Goal: Find specific page/section: Find specific page/section

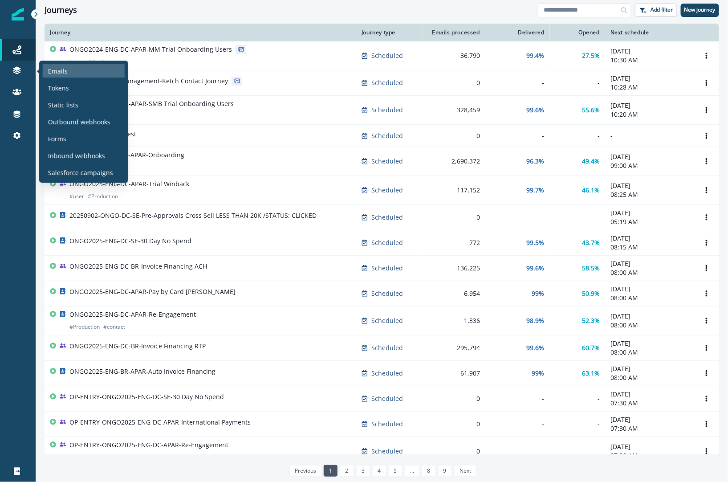
click at [78, 69] on div "Emails" at bounding box center [84, 70] width 82 height 13
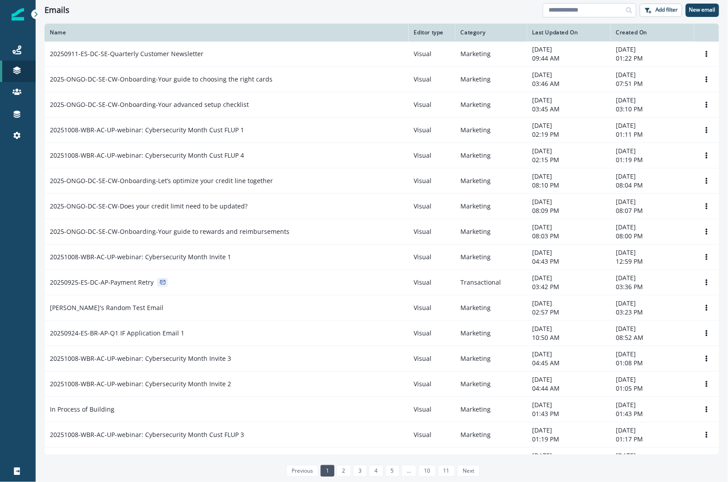
click at [572, 6] on input at bounding box center [589, 10] width 93 height 14
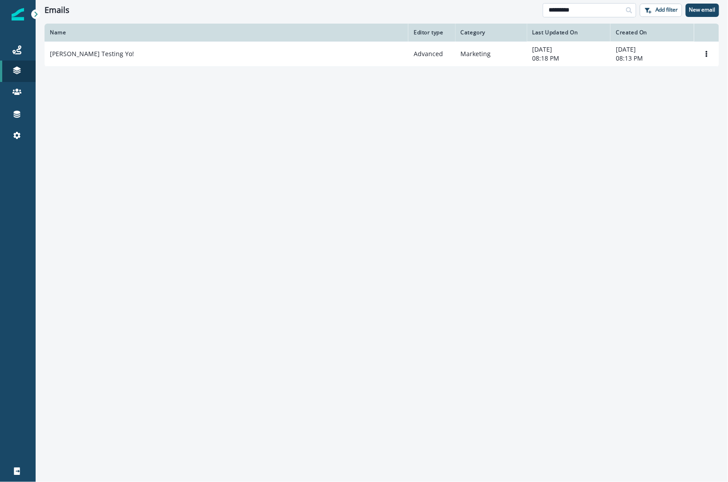
click at [584, 11] on input "*********" at bounding box center [589, 10] width 93 height 14
type input "****"
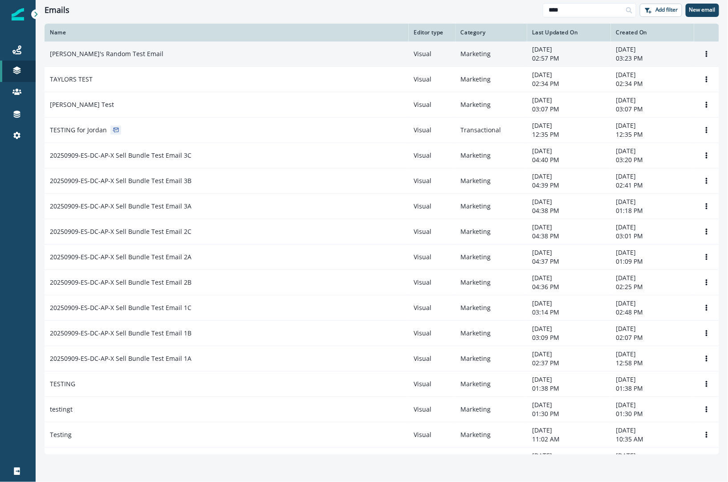
click at [225, 60] on td "[PERSON_NAME]'s Random Test Email" at bounding box center [227, 53] width 364 height 25
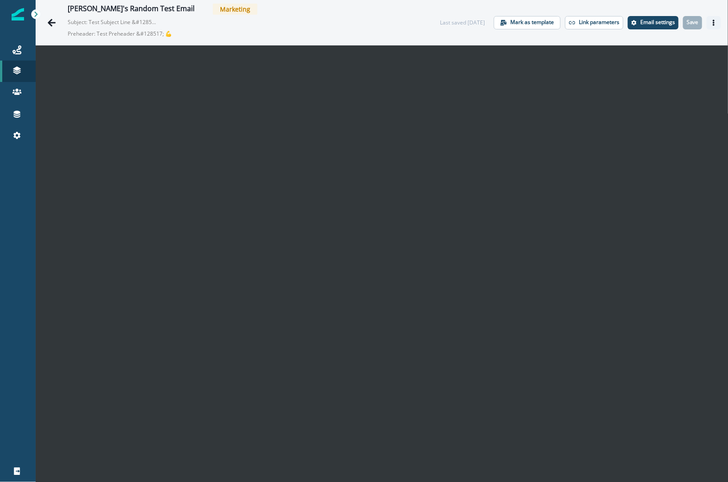
click at [713, 22] on icon "Actions" at bounding box center [714, 23] width 2 height 6
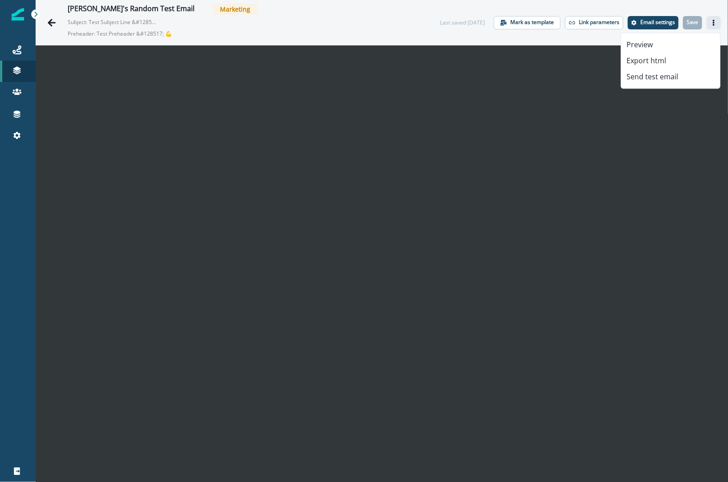
click at [713, 22] on icon "Actions" at bounding box center [714, 23] width 2 height 6
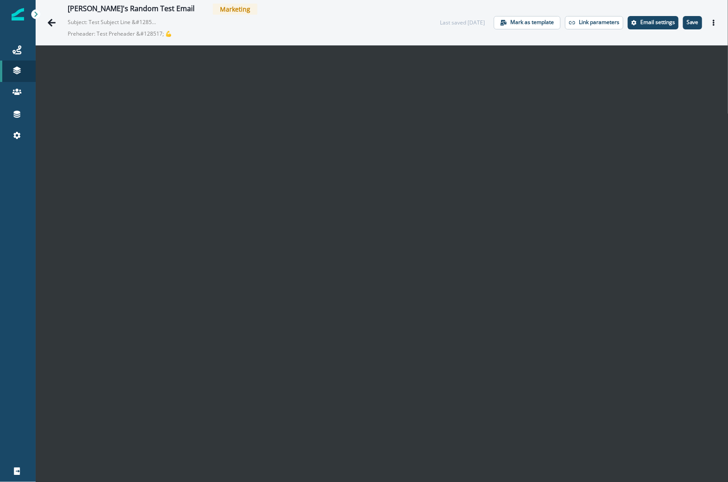
scroll to position [14, 0]
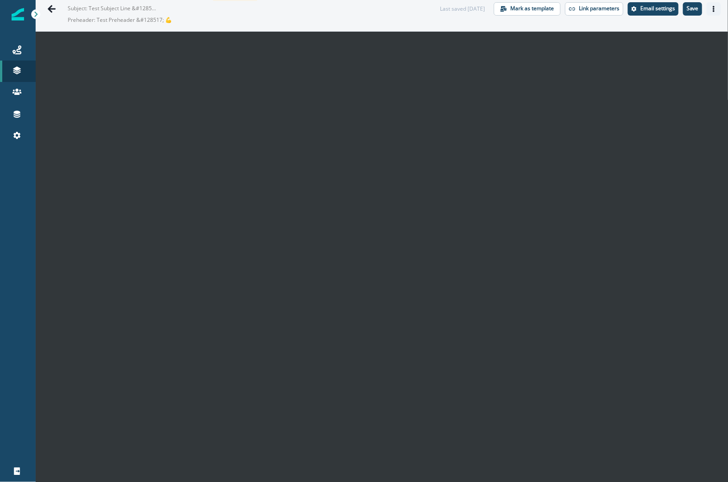
click at [716, 11] on icon "Actions" at bounding box center [713, 9] width 6 height 6
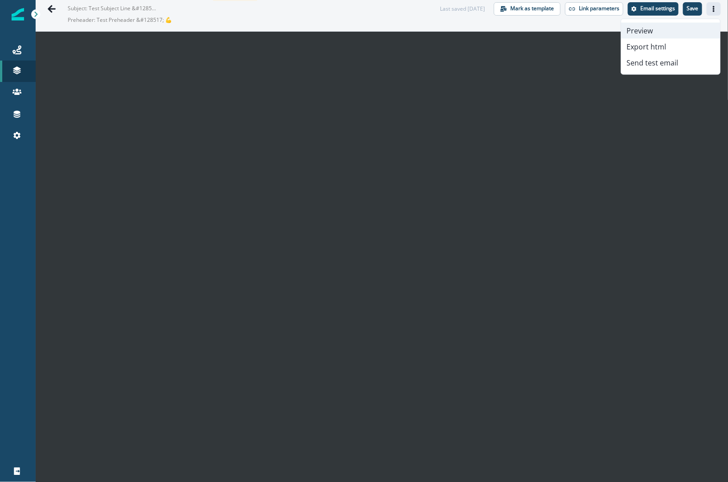
click at [660, 32] on button "Preview" at bounding box center [670, 31] width 99 height 16
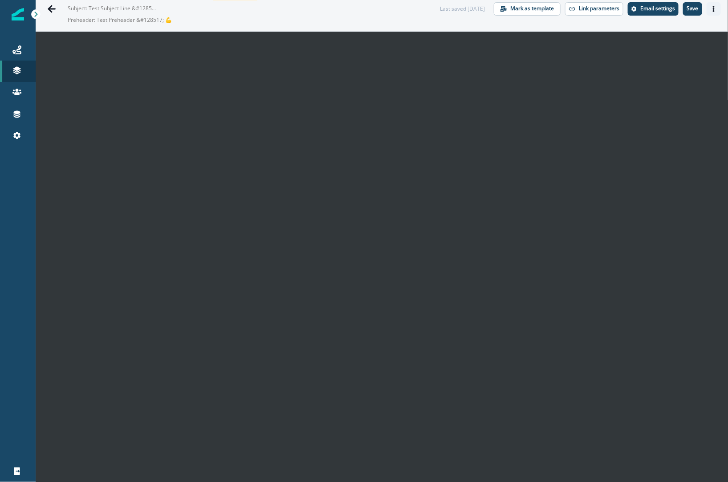
click at [714, 10] on icon "Actions" at bounding box center [713, 9] width 6 height 6
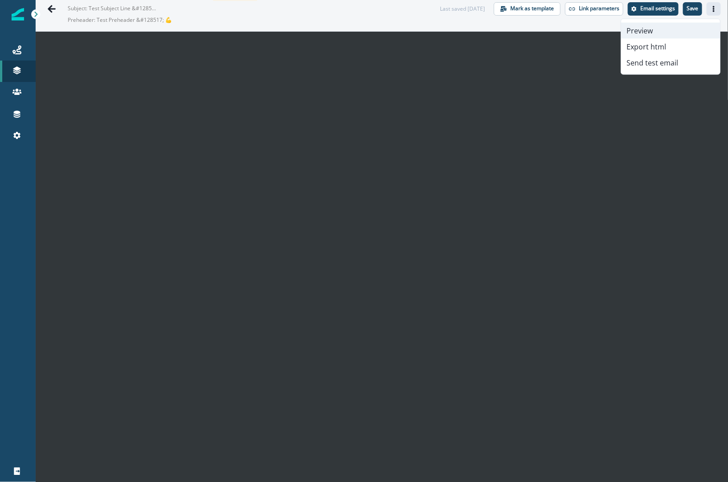
click at [667, 32] on button "Preview" at bounding box center [670, 31] width 99 height 16
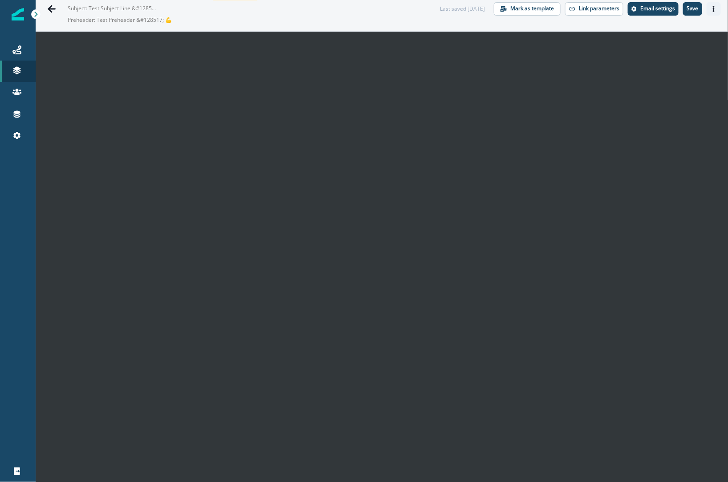
click at [709, 8] on button "Actions" at bounding box center [713, 8] width 14 height 13
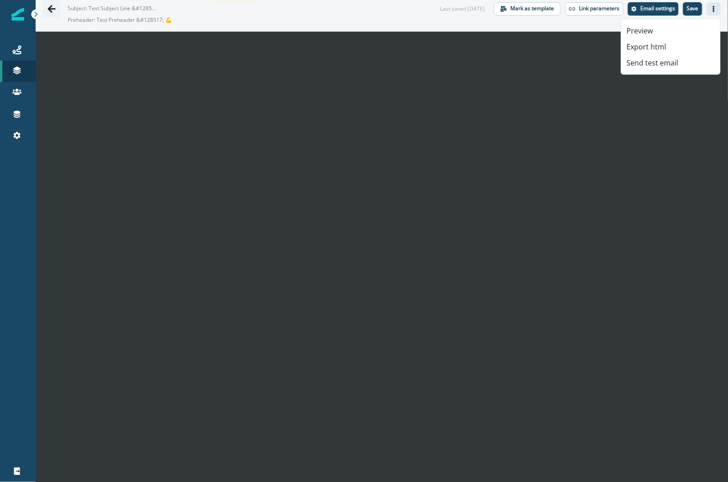
click at [57, 5] on button "Go back" at bounding box center [52, 9] width 18 height 18
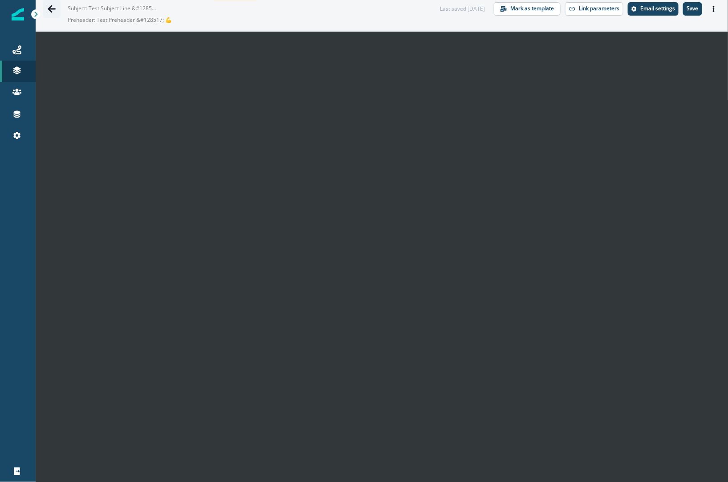
click at [52, 8] on icon "Go back" at bounding box center [52, 9] width 8 height 8
